Goal: Task Accomplishment & Management: Manage account settings

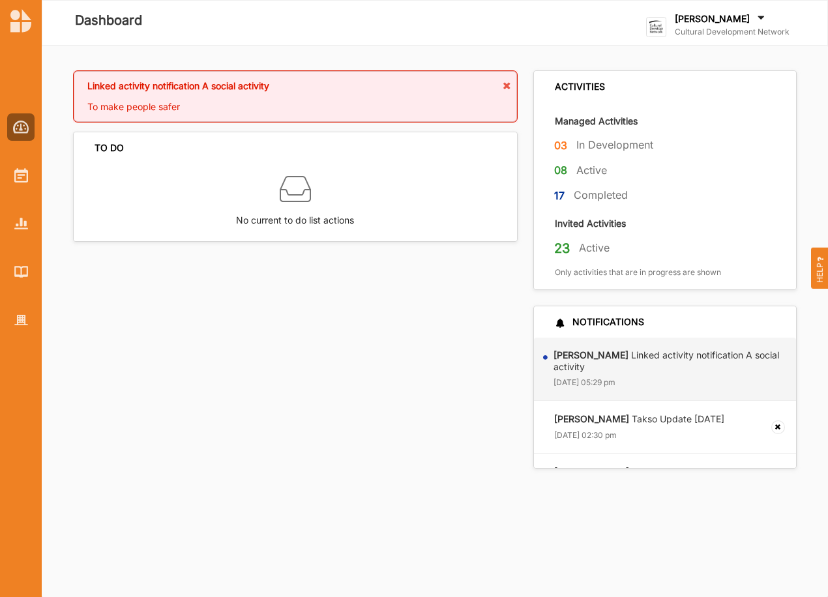
click at [715, 18] on label "[PERSON_NAME]" at bounding box center [712, 19] width 75 height 12
click at [715, 17] on label "[PERSON_NAME]" at bounding box center [712, 19] width 75 height 12
click at [15, 182] on img at bounding box center [21, 175] width 14 height 14
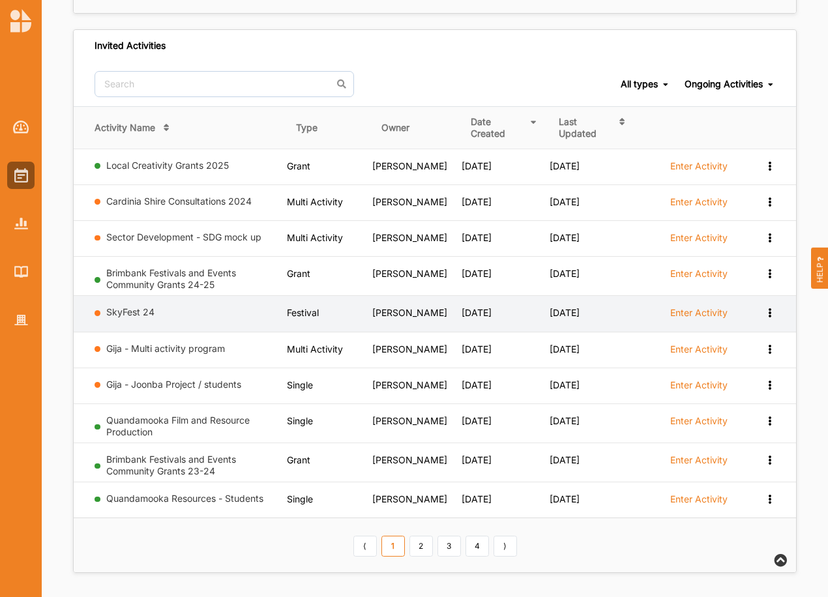
scroll to position [623, 0]
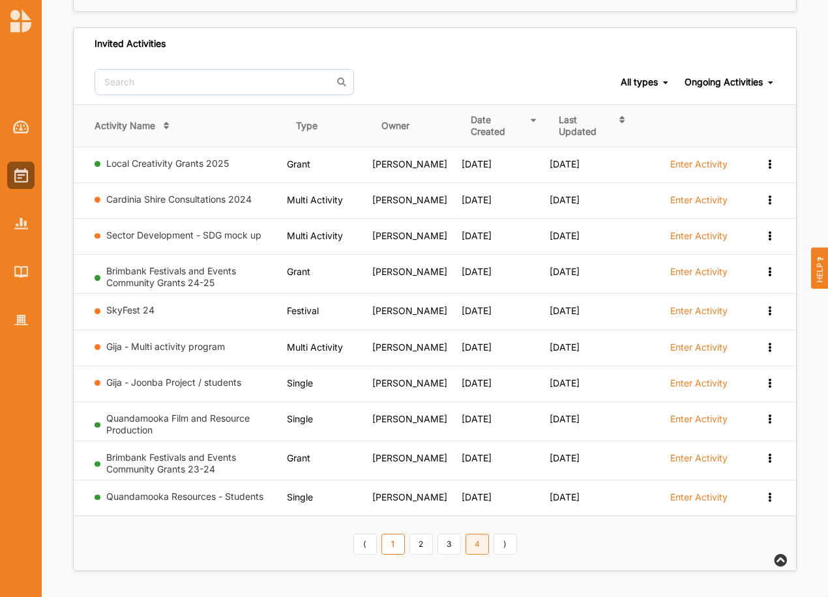
click at [478, 547] on link "4" at bounding box center [477, 544] width 23 height 21
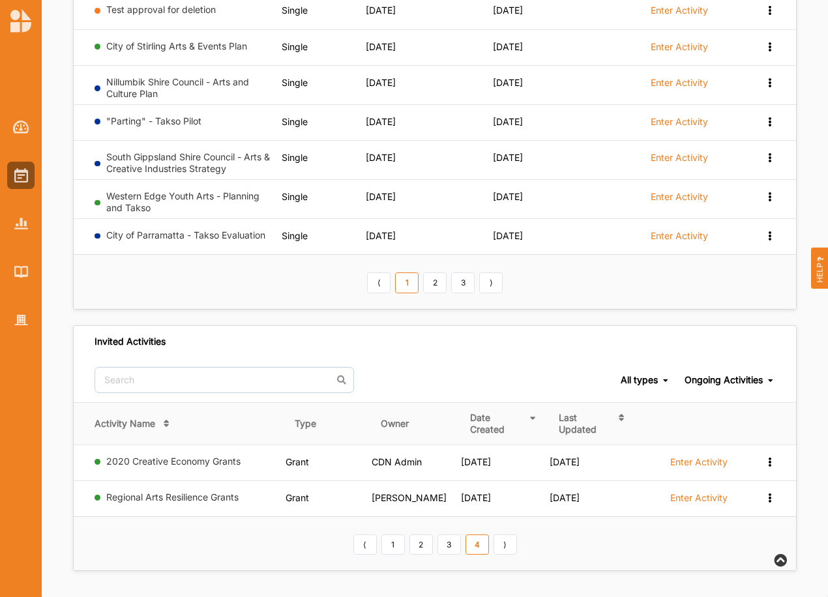
scroll to position [325, 0]
click at [447, 543] on link "3" at bounding box center [449, 545] width 23 height 21
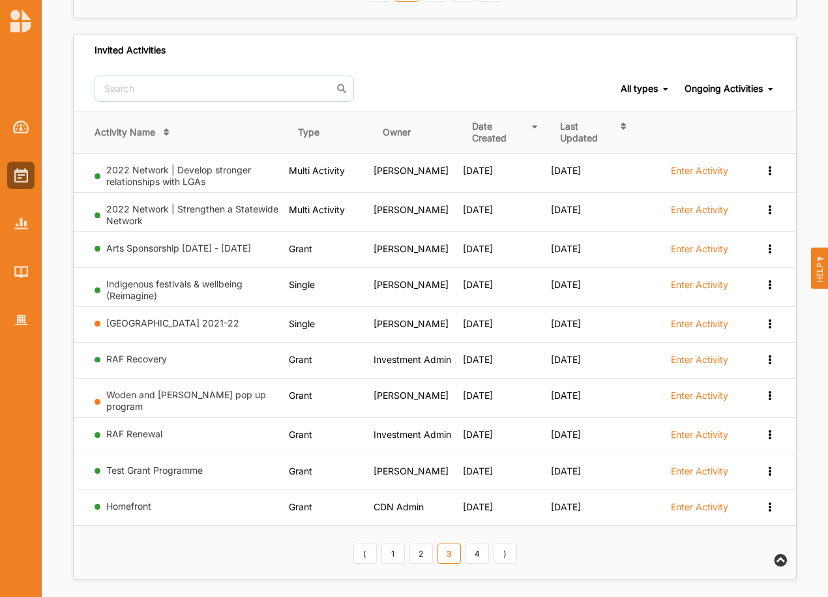
scroll to position [623, 0]
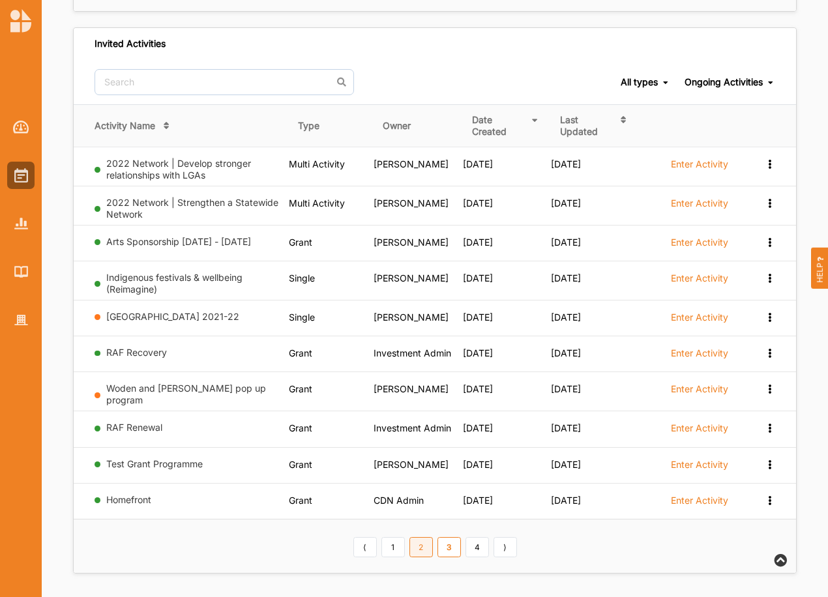
click at [421, 545] on link "2" at bounding box center [421, 547] width 23 height 21
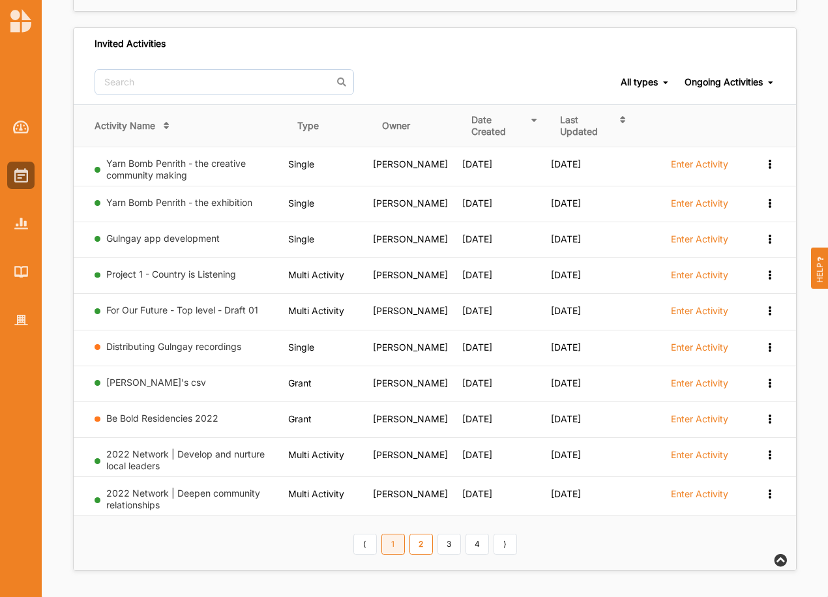
click at [396, 548] on link "1" at bounding box center [393, 544] width 23 height 21
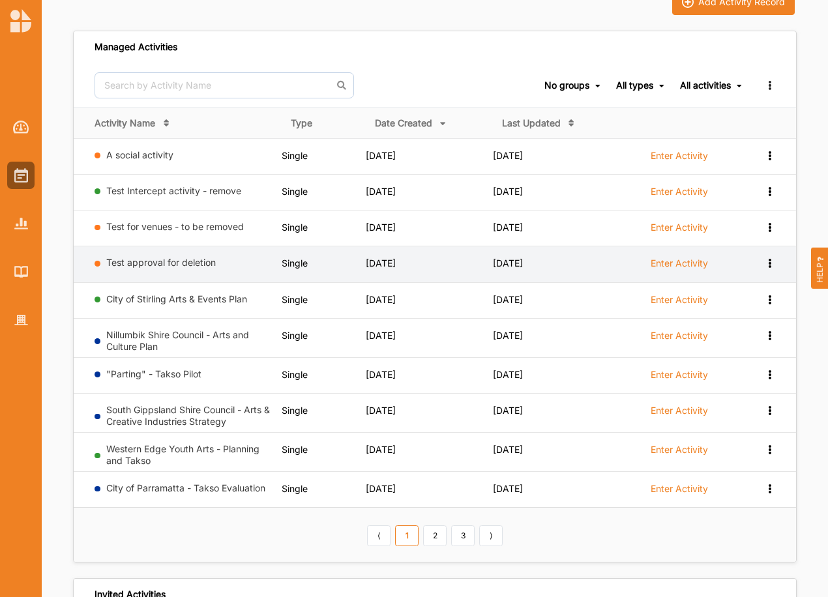
scroll to position [0, 0]
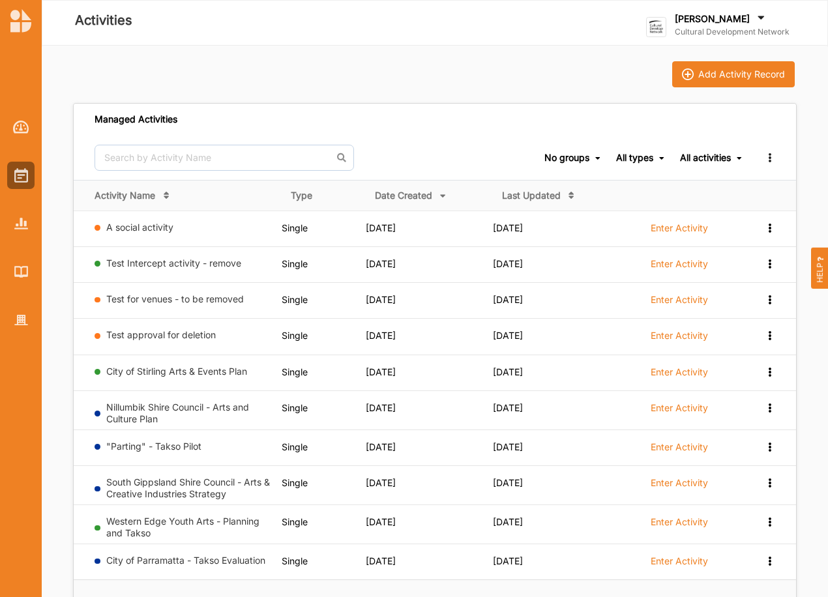
click at [712, 17] on label "[PERSON_NAME]" at bounding box center [712, 19] width 75 height 12
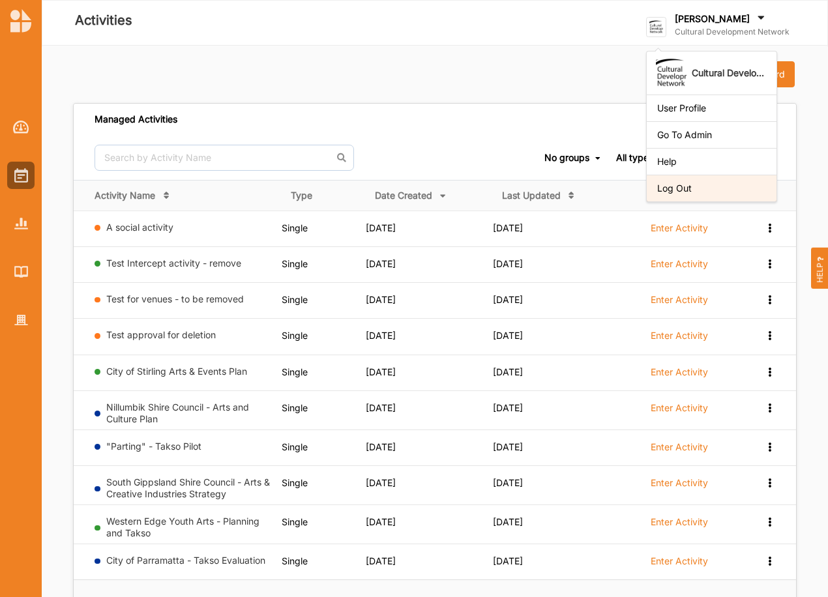
click at [681, 189] on div "Log Out" at bounding box center [711, 189] width 109 height 12
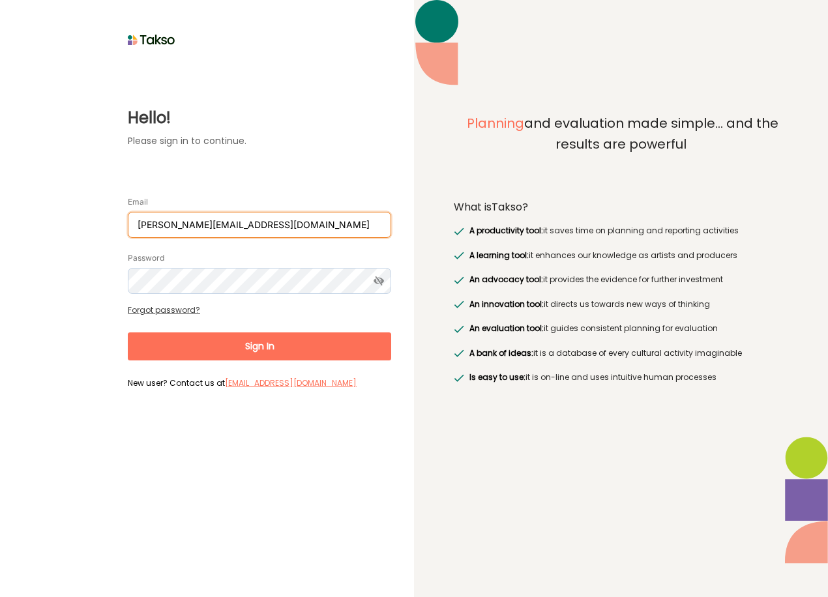
type input "john@smithies.id.au"
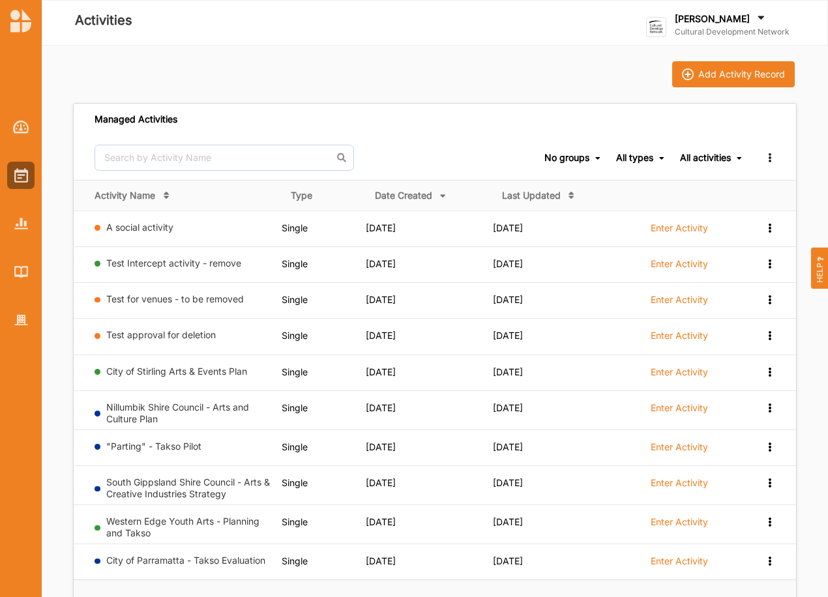
click at [702, 20] on label "[PERSON_NAME]" at bounding box center [712, 19] width 75 height 12
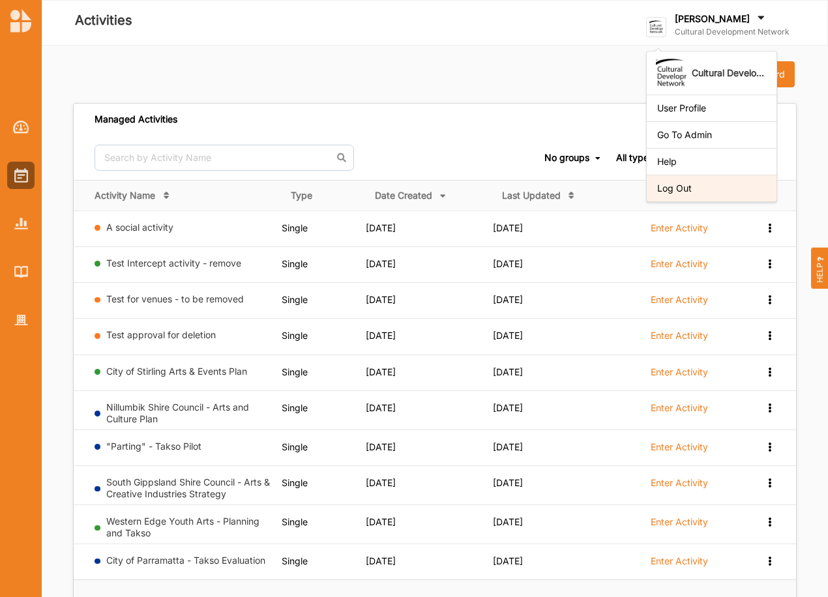
click at [681, 187] on div "Log Out" at bounding box center [711, 189] width 109 height 12
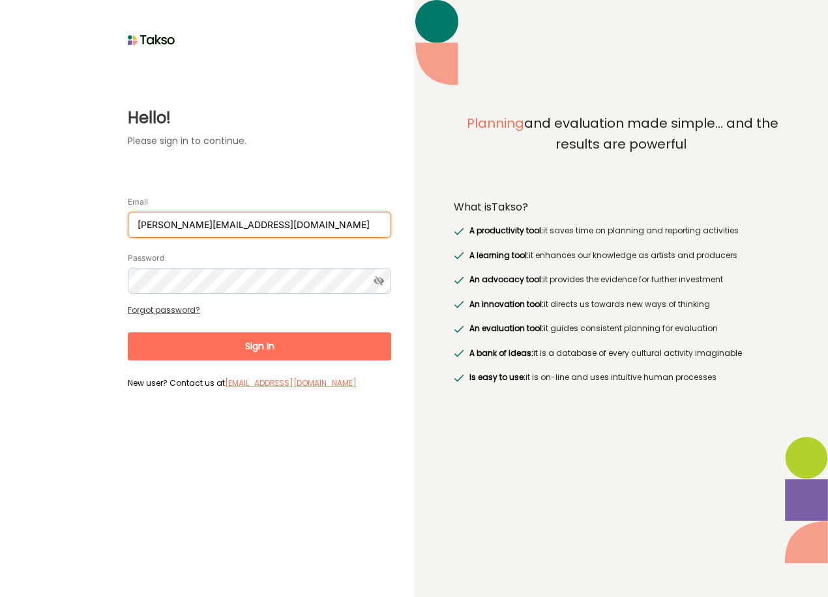
type input "[PERSON_NAME][EMAIL_ADDRESS][DOMAIN_NAME]"
